Goal: Transaction & Acquisition: Subscribe to service/newsletter

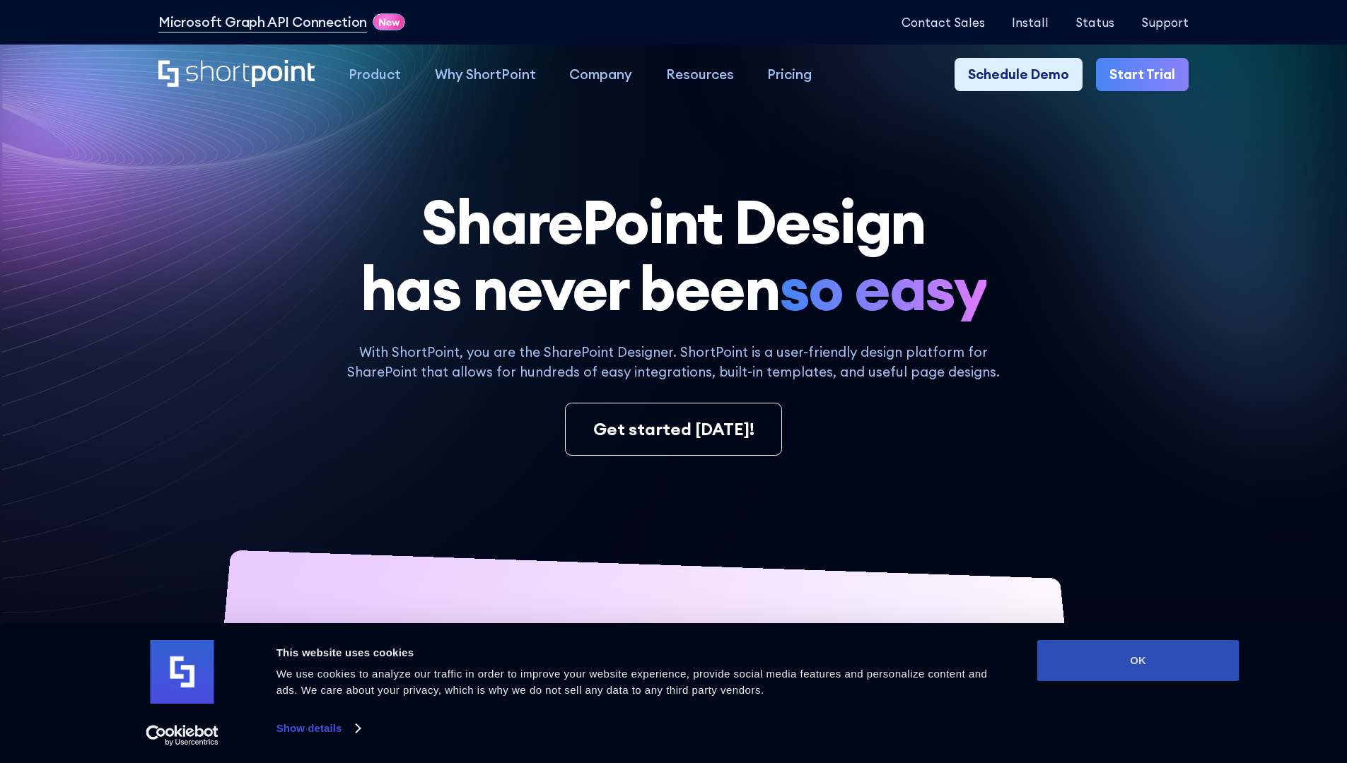
click at [1137, 661] on button "OK" at bounding box center [1138, 660] width 202 height 41
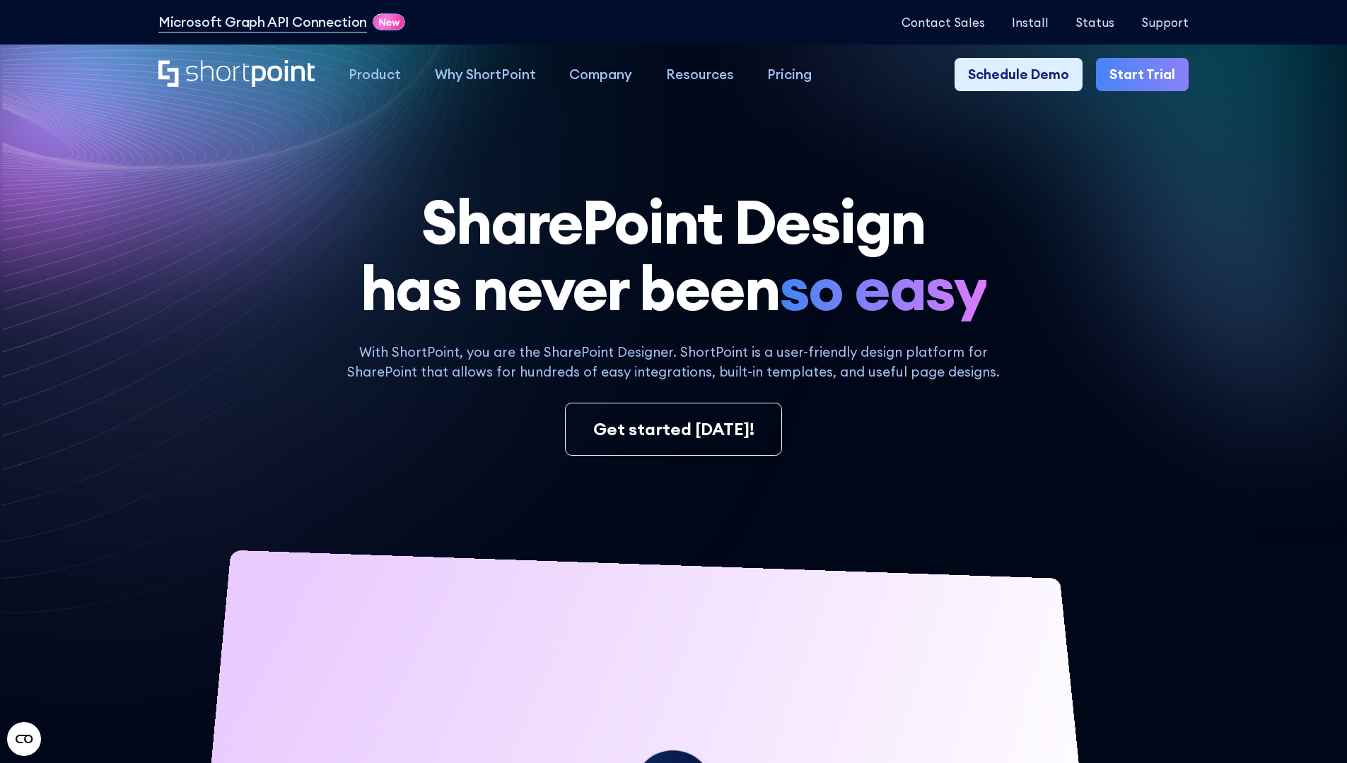
click at [1147, 75] on link "Start Trial" at bounding box center [1142, 75] width 93 height 34
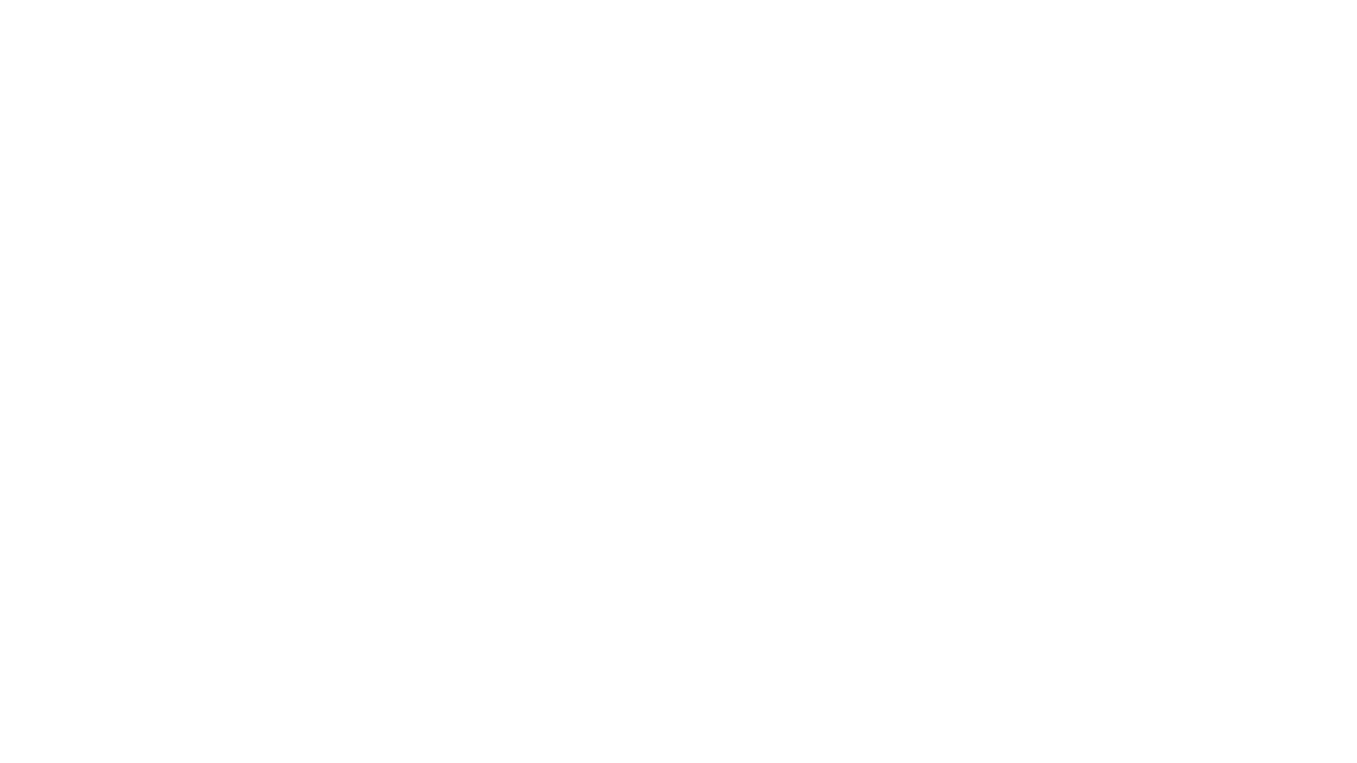
type input "Archebald"
type input "Berkuskv"
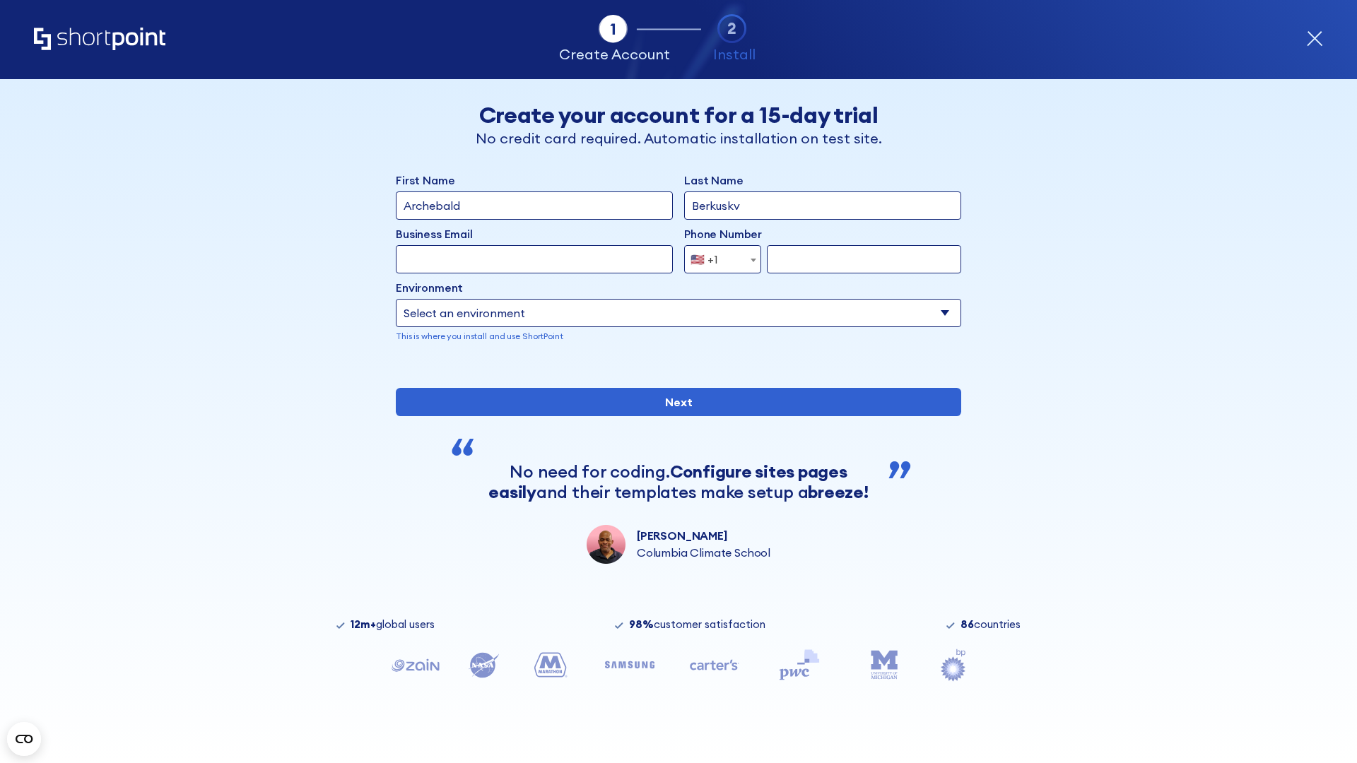
type input "2125556789"
select select "Microsoft 365"
type input "2125556789"
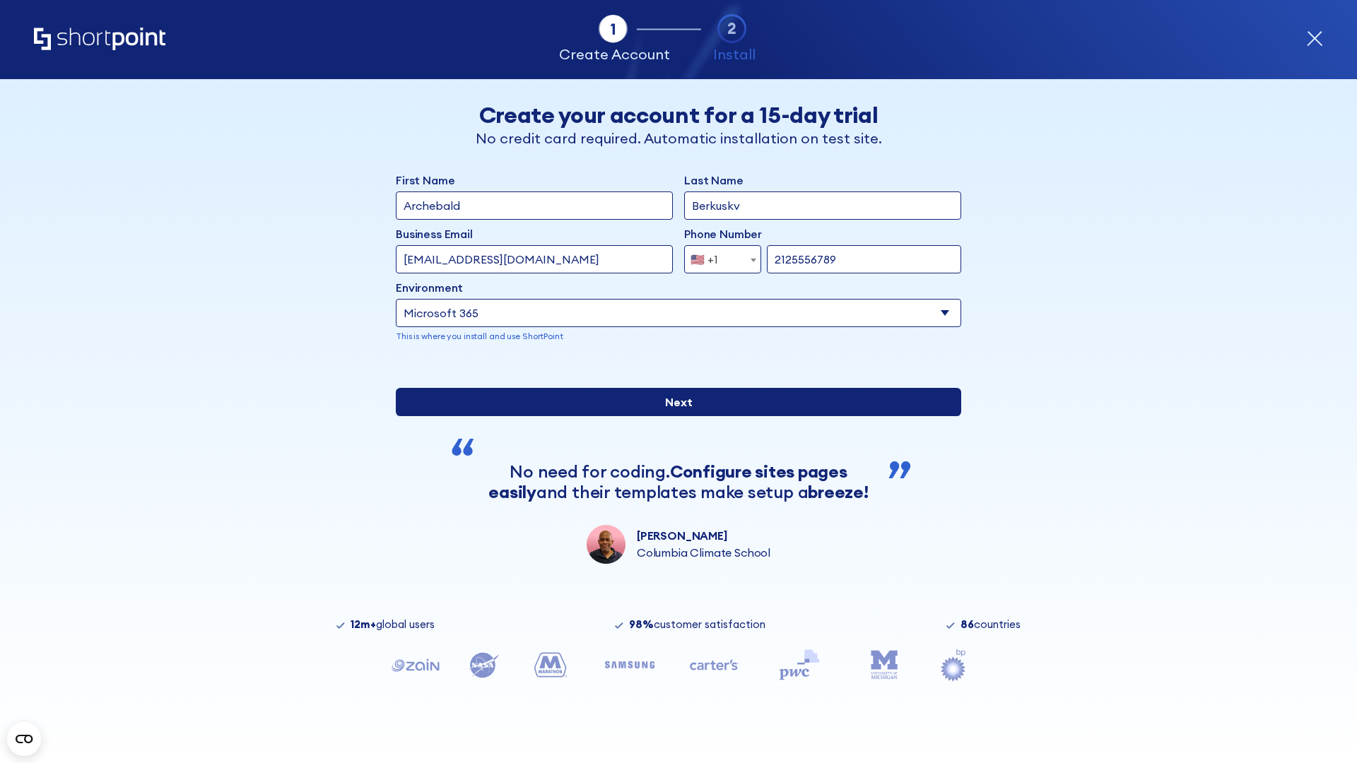
click at [673, 534] on div "First Name Archebald Last Name Berkuskv Business Email Invalid Email Address te…" at bounding box center [679, 368] width 566 height 392
click at [673, 416] on input "Next" at bounding box center [679, 402] width 566 height 28
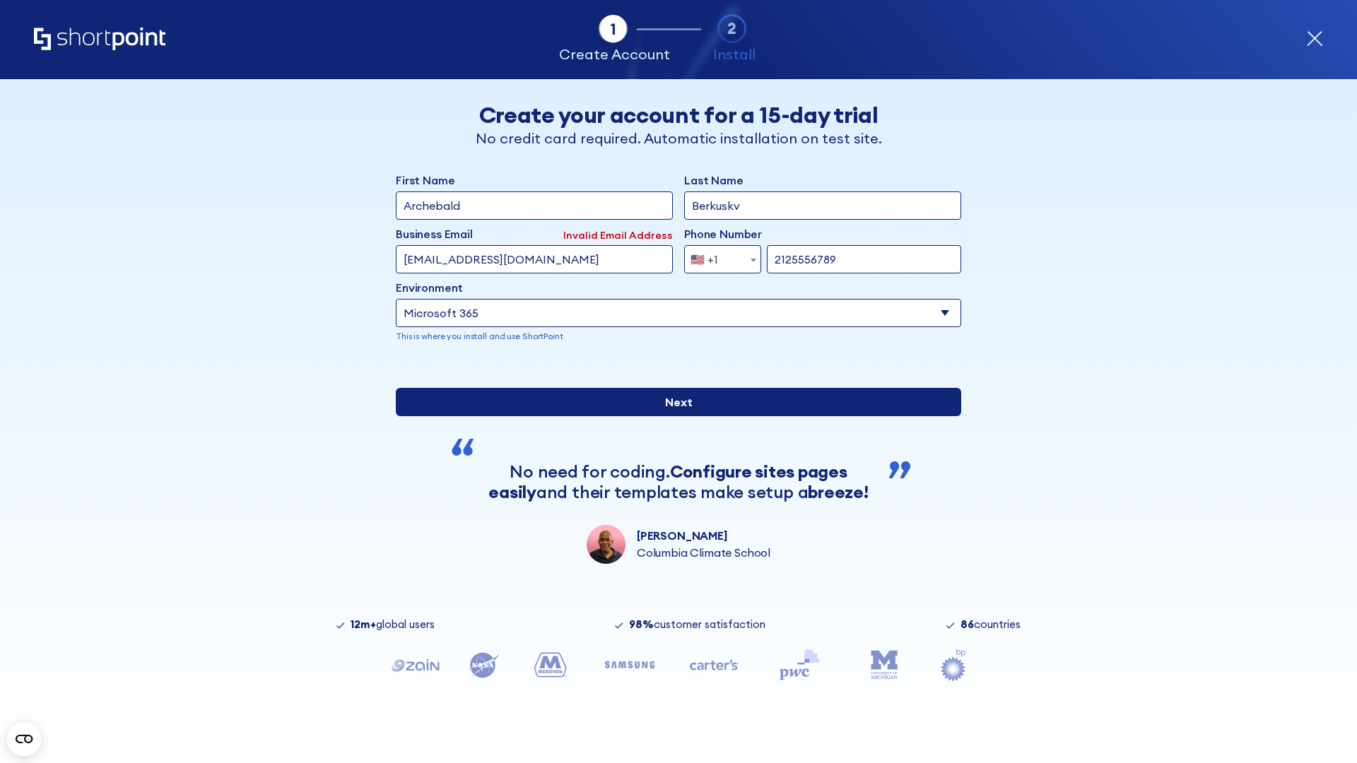
click at [673, 416] on input "Next" at bounding box center [679, 402] width 566 height 28
type input "testEmail@outlook.com"
click at [673, 416] on input "Next" at bounding box center [679, 402] width 566 height 28
